Goal: Information Seeking & Learning: Learn about a topic

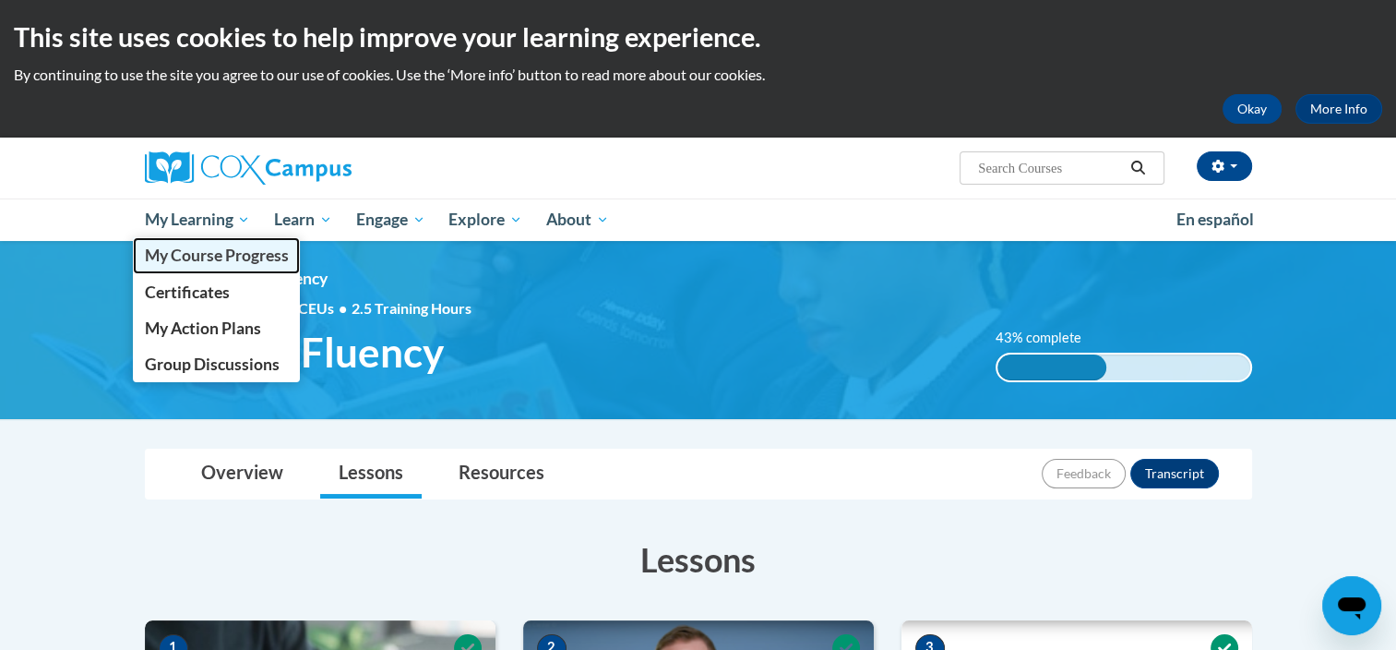
click at [215, 249] on span "My Course Progress" at bounding box center [216, 254] width 144 height 19
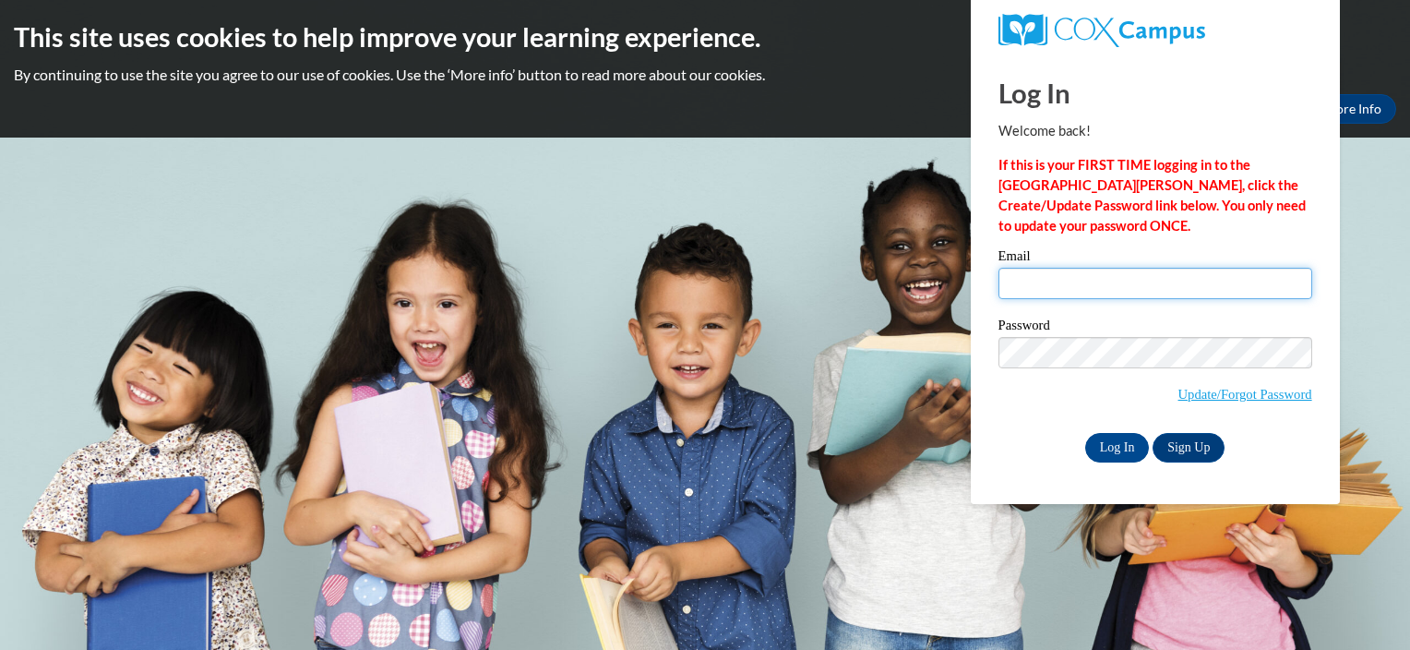
type input "[EMAIL_ADDRESS][DOMAIN_NAME][PERSON_NAME]"
click at [1030, 299] on input "abrown272@student.clayton.edu" at bounding box center [1155, 283] width 314 height 31
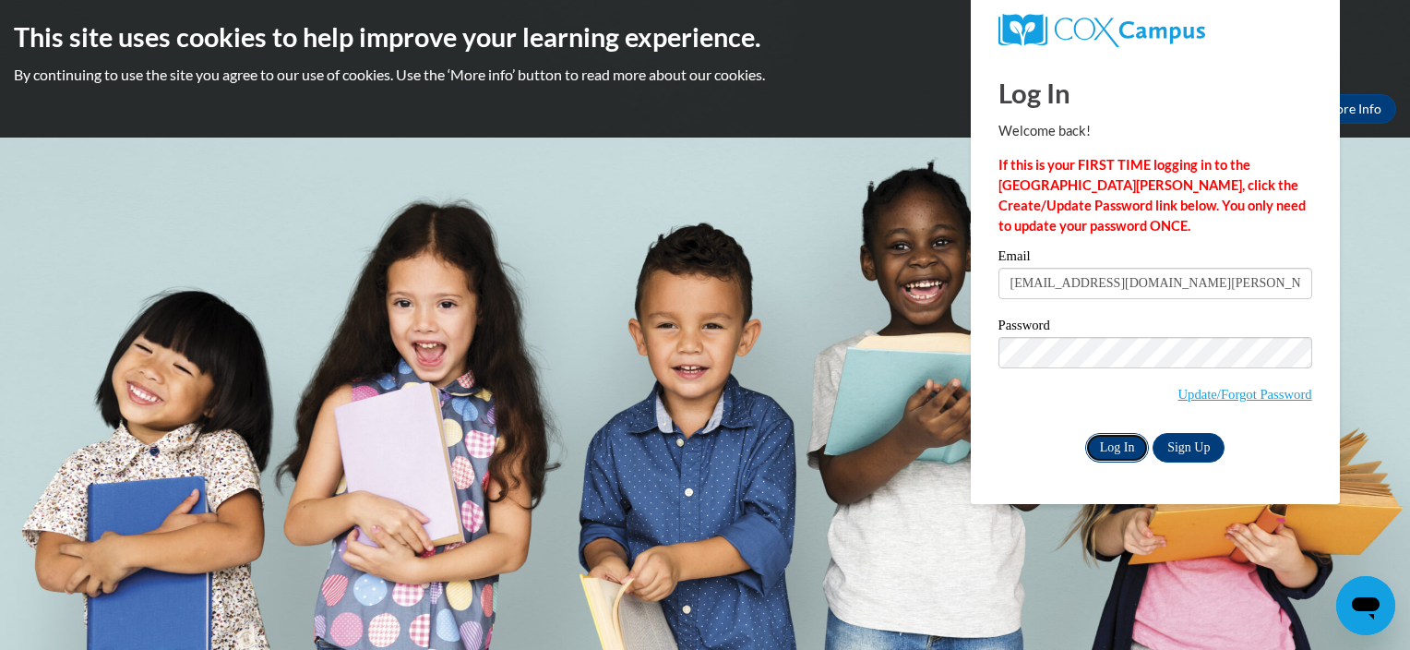
click at [1117, 447] on input "Log In" at bounding box center [1117, 448] width 65 height 30
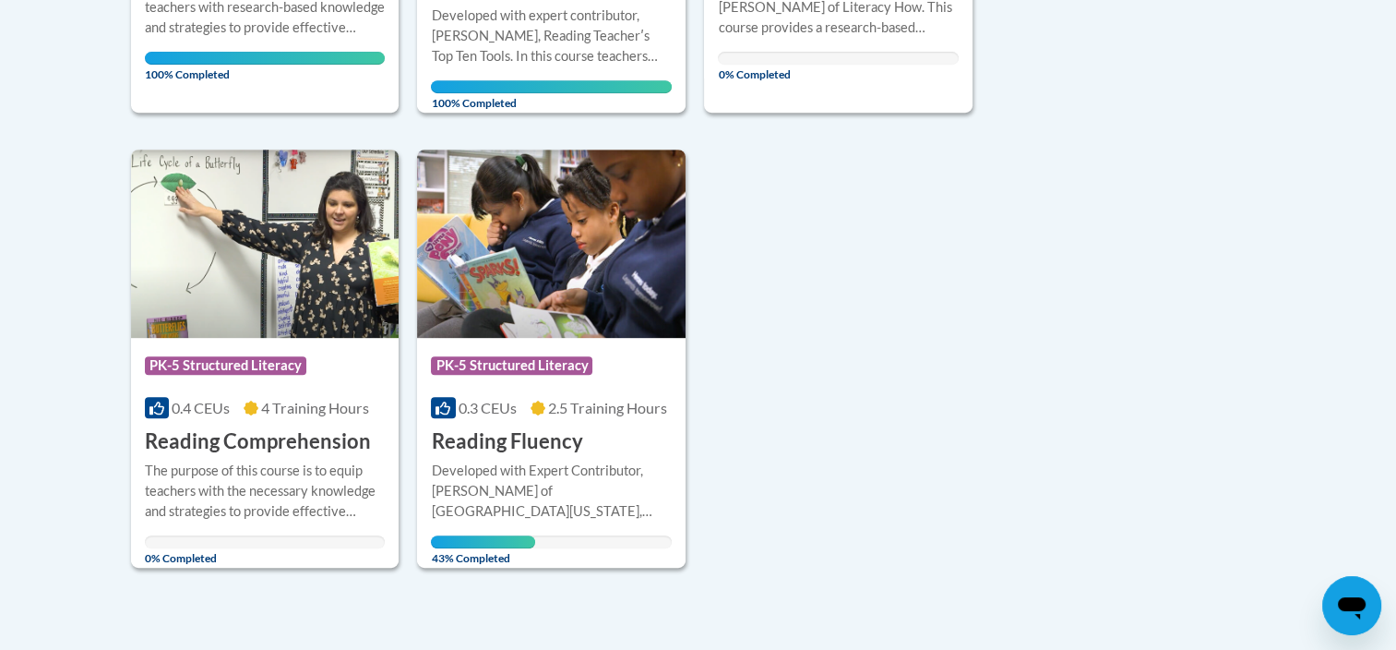
scroll to position [812, 0]
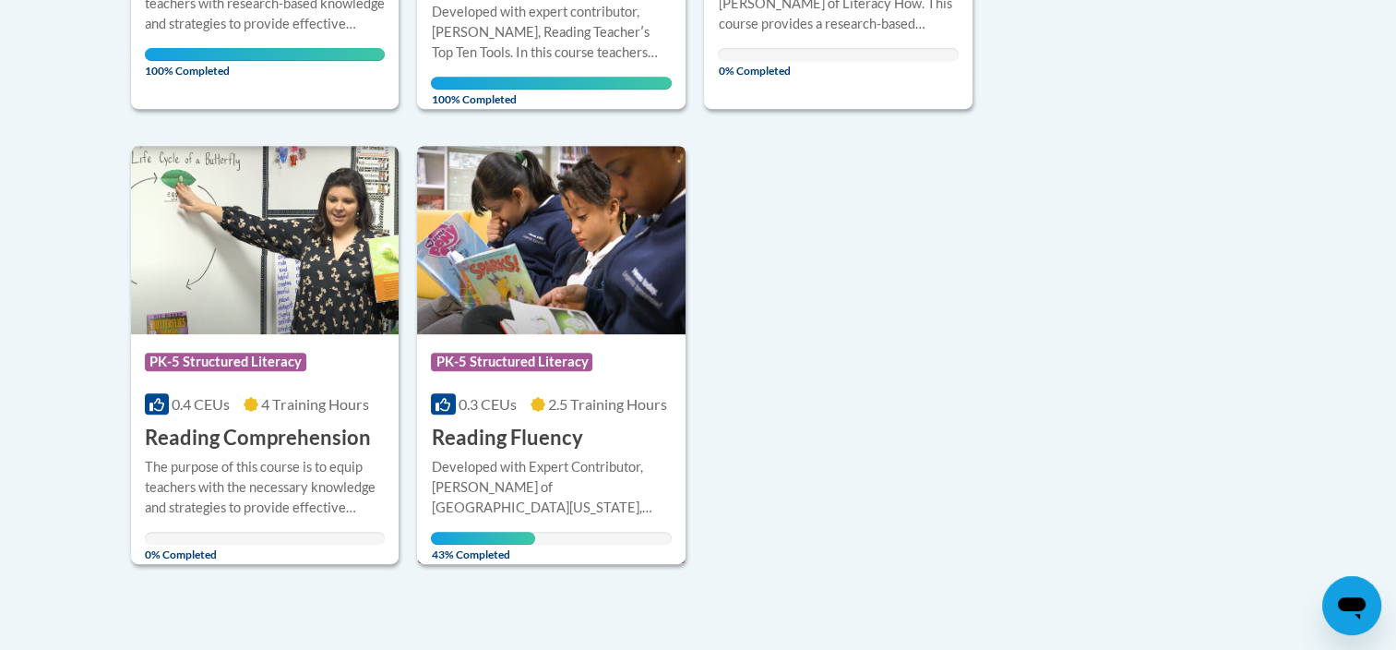
click at [557, 436] on h3 "Reading Fluency" at bounding box center [506, 437] width 151 height 29
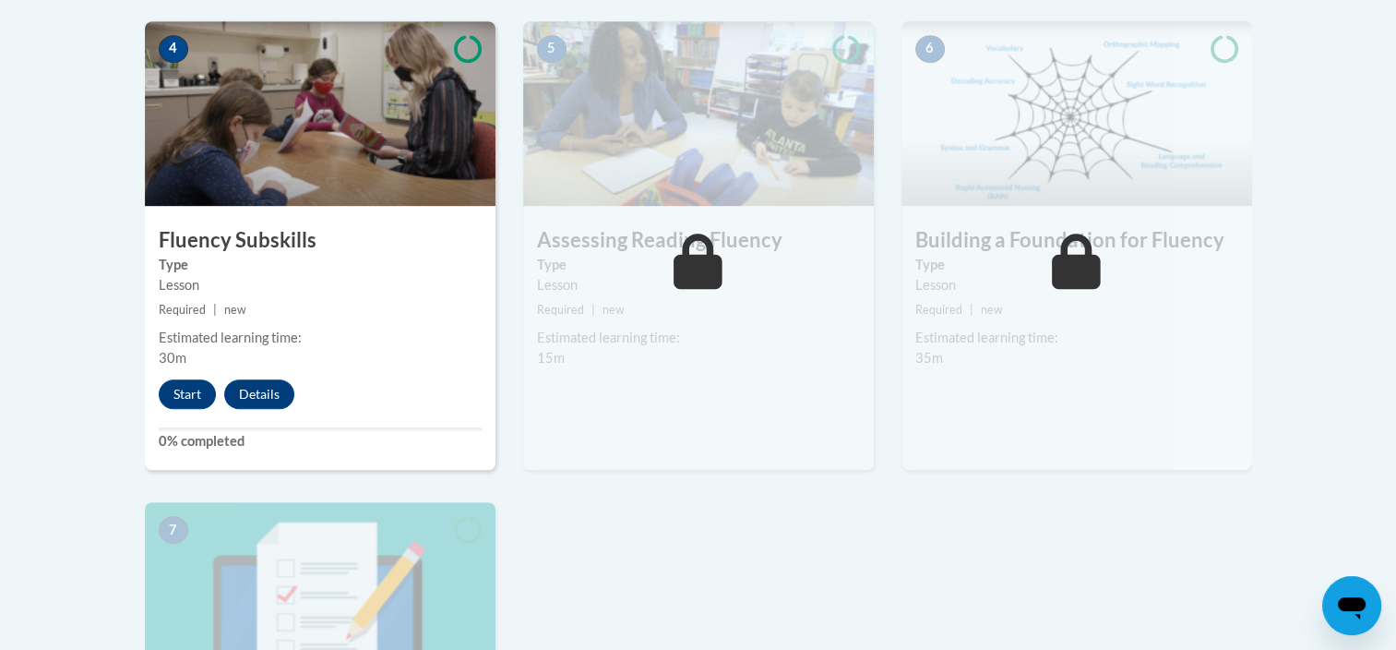
scroll to position [1091, 0]
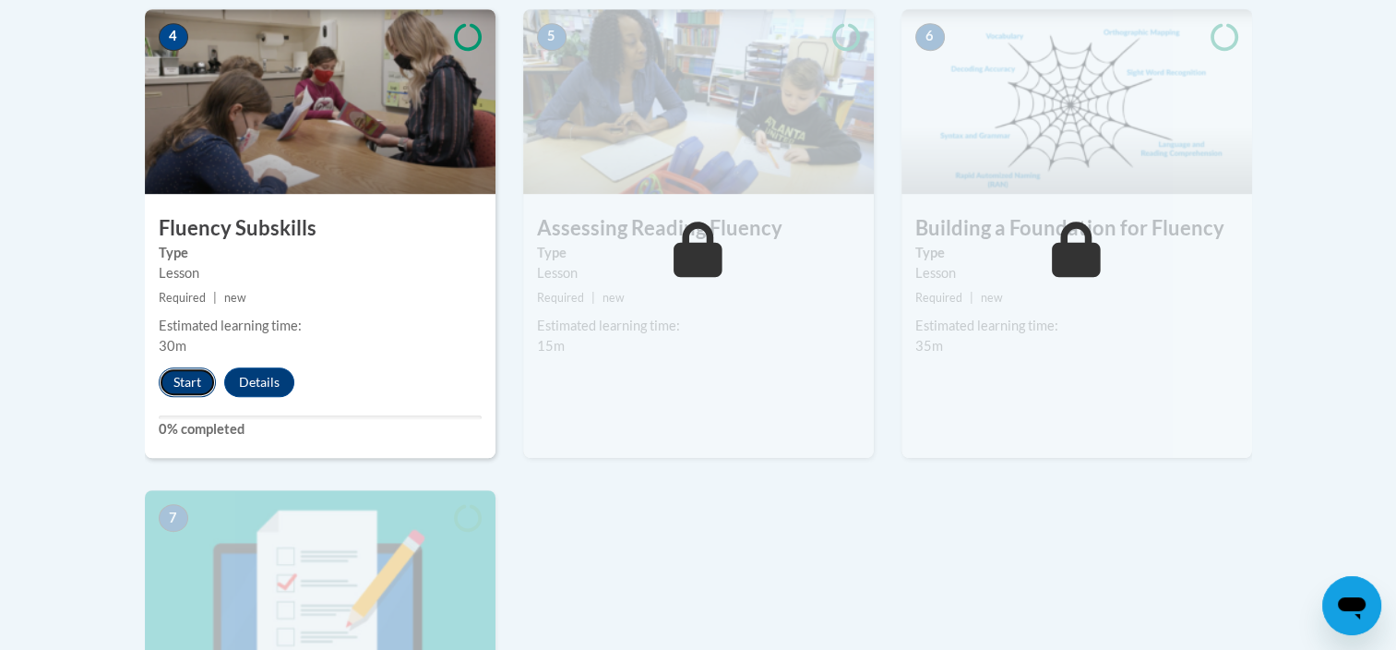
click at [180, 387] on button "Start" at bounding box center [187, 382] width 57 height 30
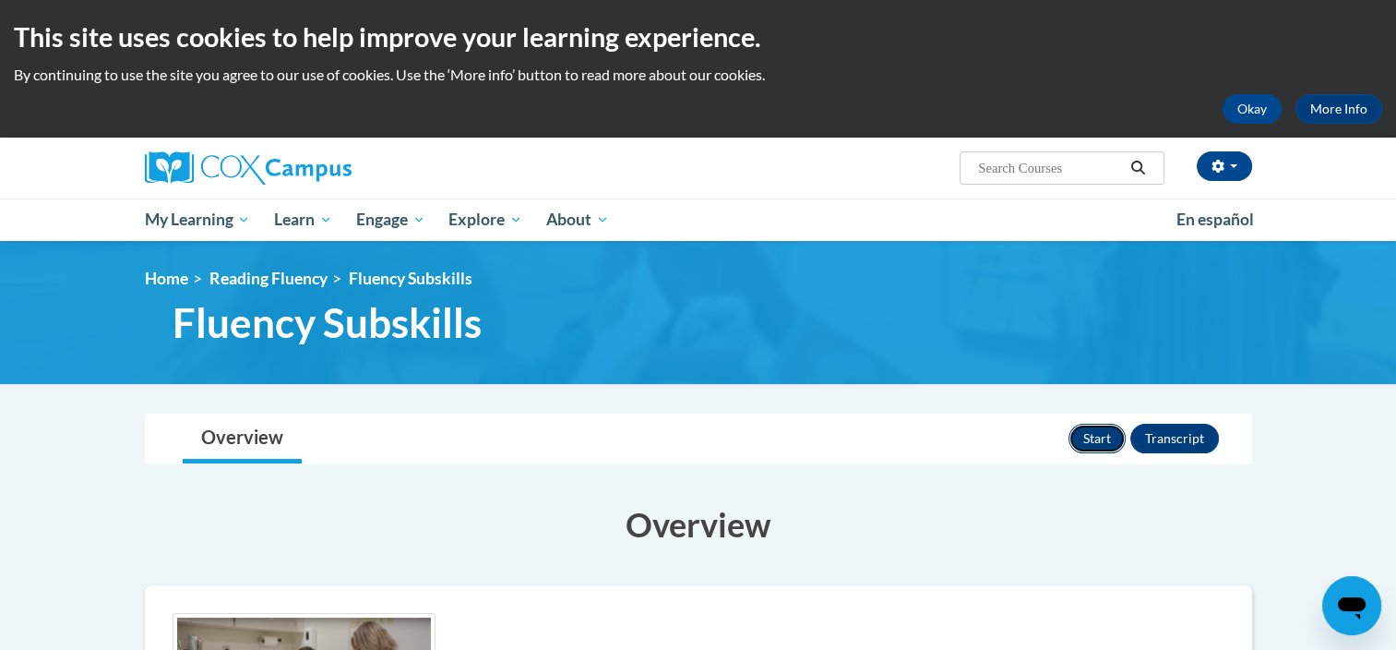
click at [1091, 432] on button "Start" at bounding box center [1096, 438] width 57 height 30
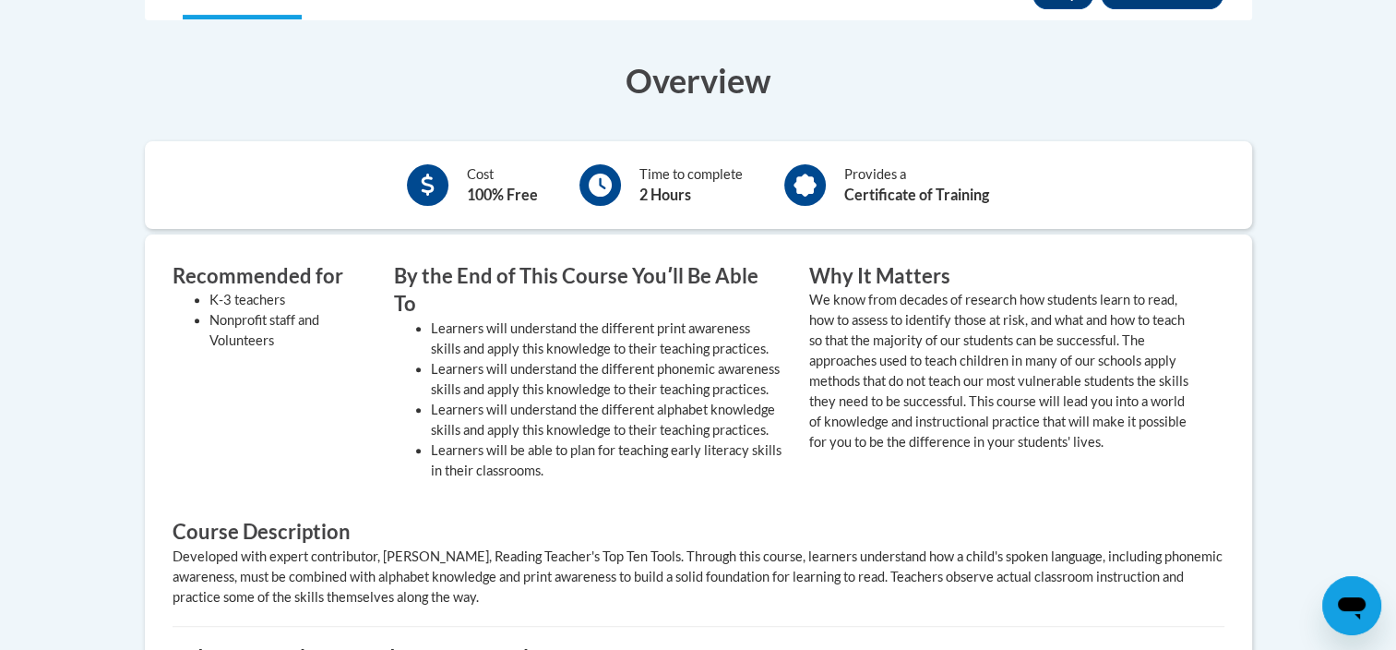
scroll to position [587, 0]
